Goal: Find specific page/section

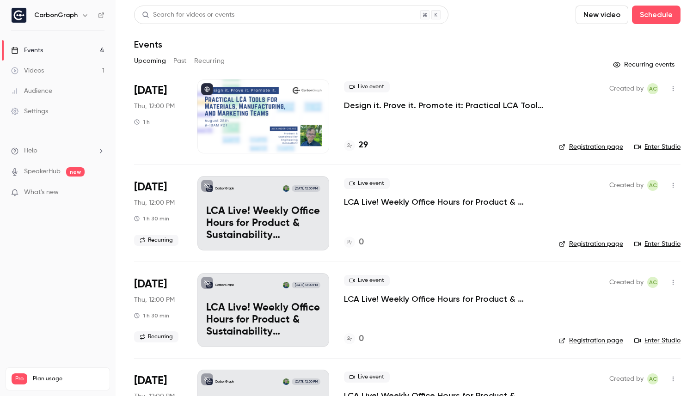
scroll to position [64, 0]
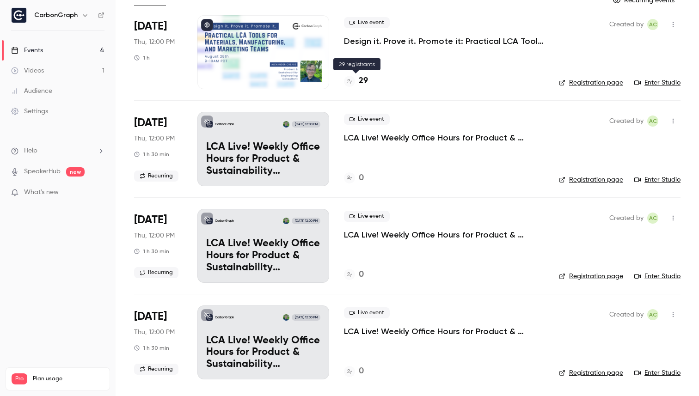
click at [359, 81] on h4 "29" at bounding box center [363, 81] width 9 height 12
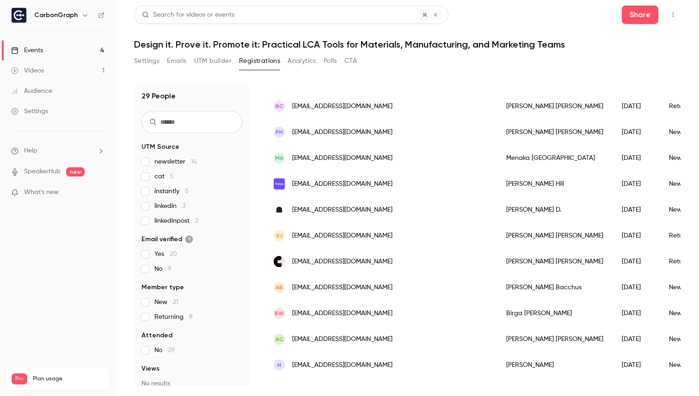
scroll to position [105, 0]
